Goal: Task Accomplishment & Management: Manage account settings

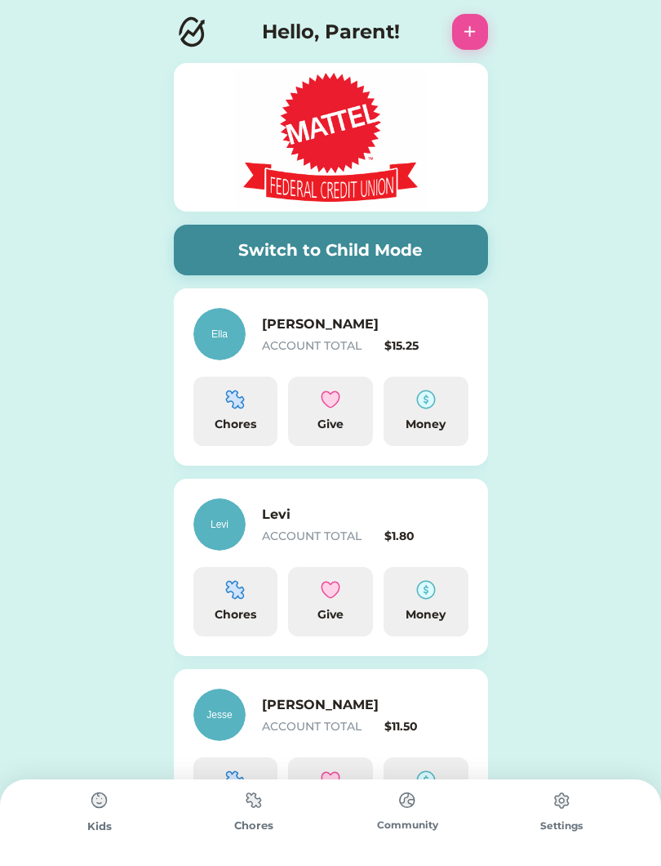
click at [421, 431] on div "Money" at bounding box center [426, 424] width 72 height 17
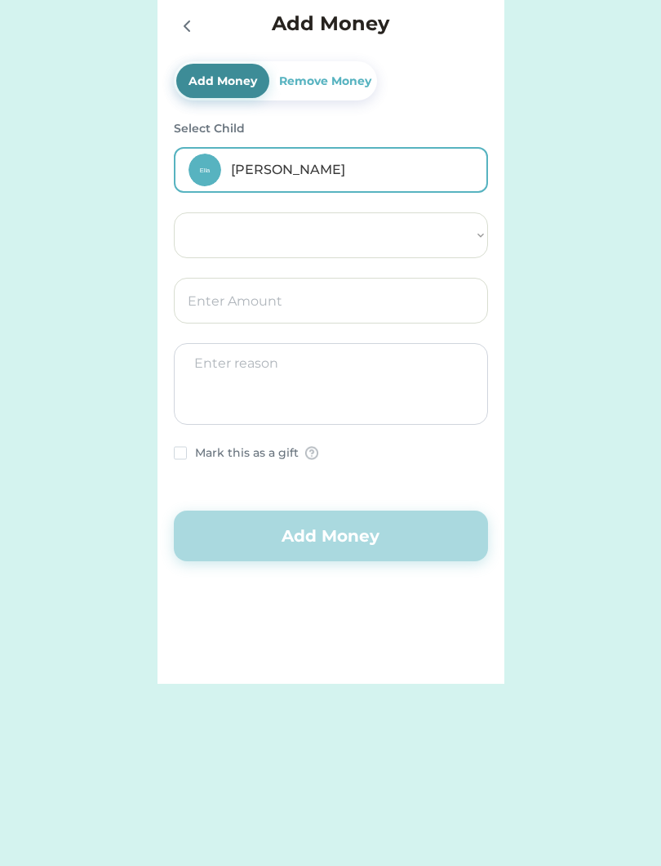
select select ""PLACEHOLDER_1427118222253""
click at [296, 313] on input "input" at bounding box center [331, 301] width 314 height 46
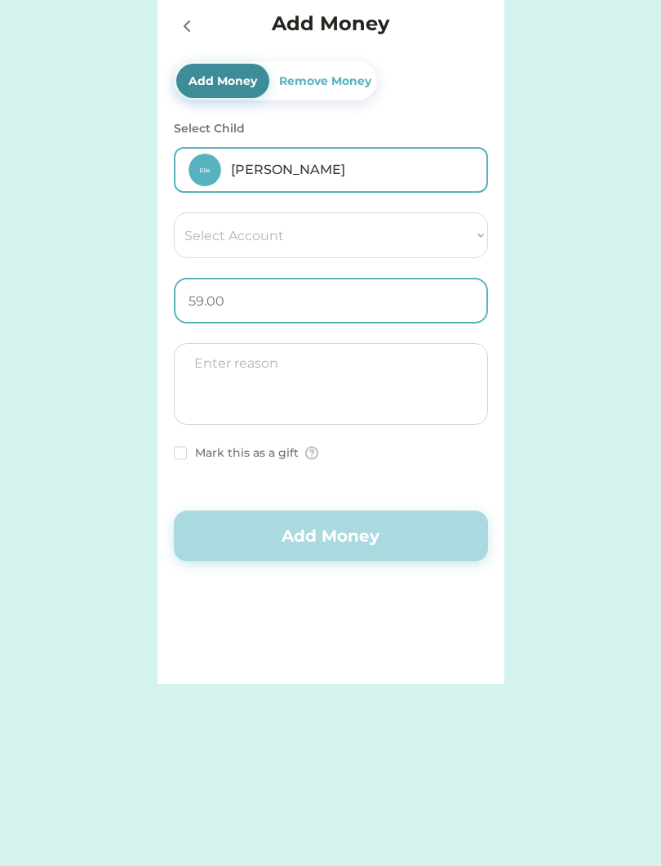
type input "5.00"
type input "0.50"
click at [345, 386] on textarea at bounding box center [331, 384] width 314 height 82
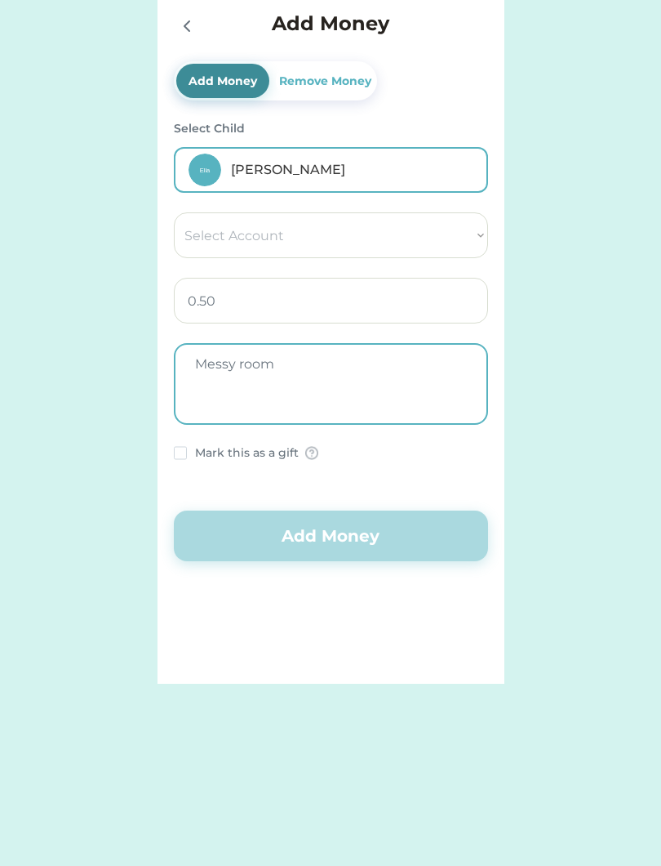
type textarea "Messy room"
click at [356, 85] on div "Remove Money" at bounding box center [325, 81] width 99 height 17
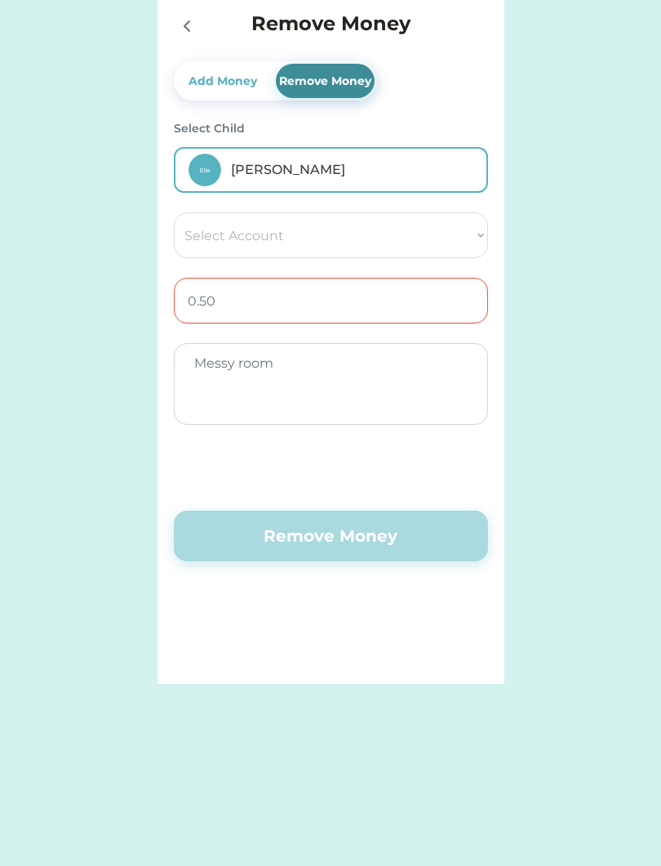
click at [447, 226] on select "Select Account Save Give Spend" at bounding box center [331, 235] width 314 height 46
select select ""1348695171700984260__LOOKUP__1754715090043x285458363226400960""
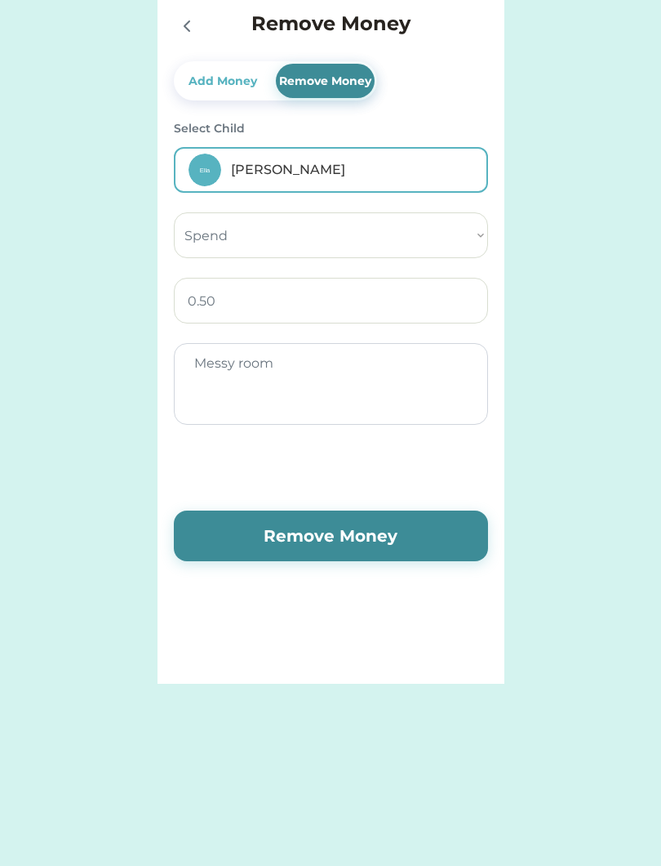
click at [351, 518] on button "Remove Money" at bounding box center [331, 535] width 314 height 51
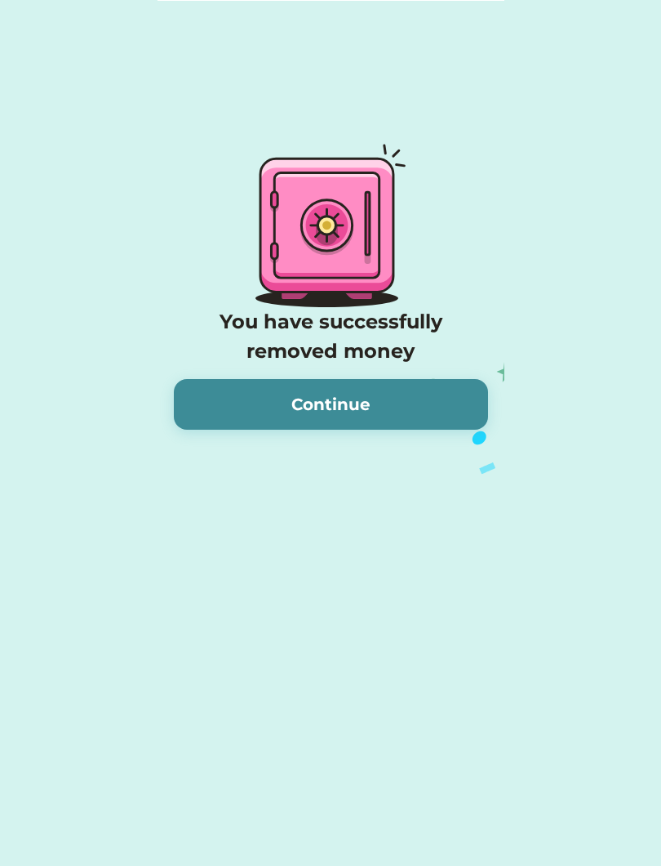
click at [283, 526] on icon "Lottie animation" at bounding box center [447, 412] width 572 height 817
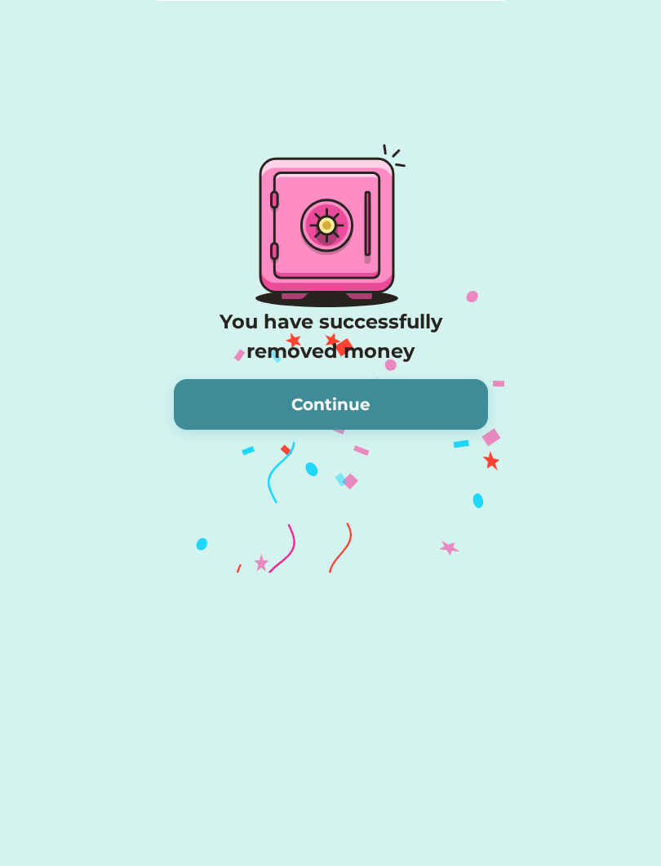
click at [292, 387] on button "Continue" at bounding box center [331, 404] width 314 height 51
